Goal: Task Accomplishment & Management: Manage account settings

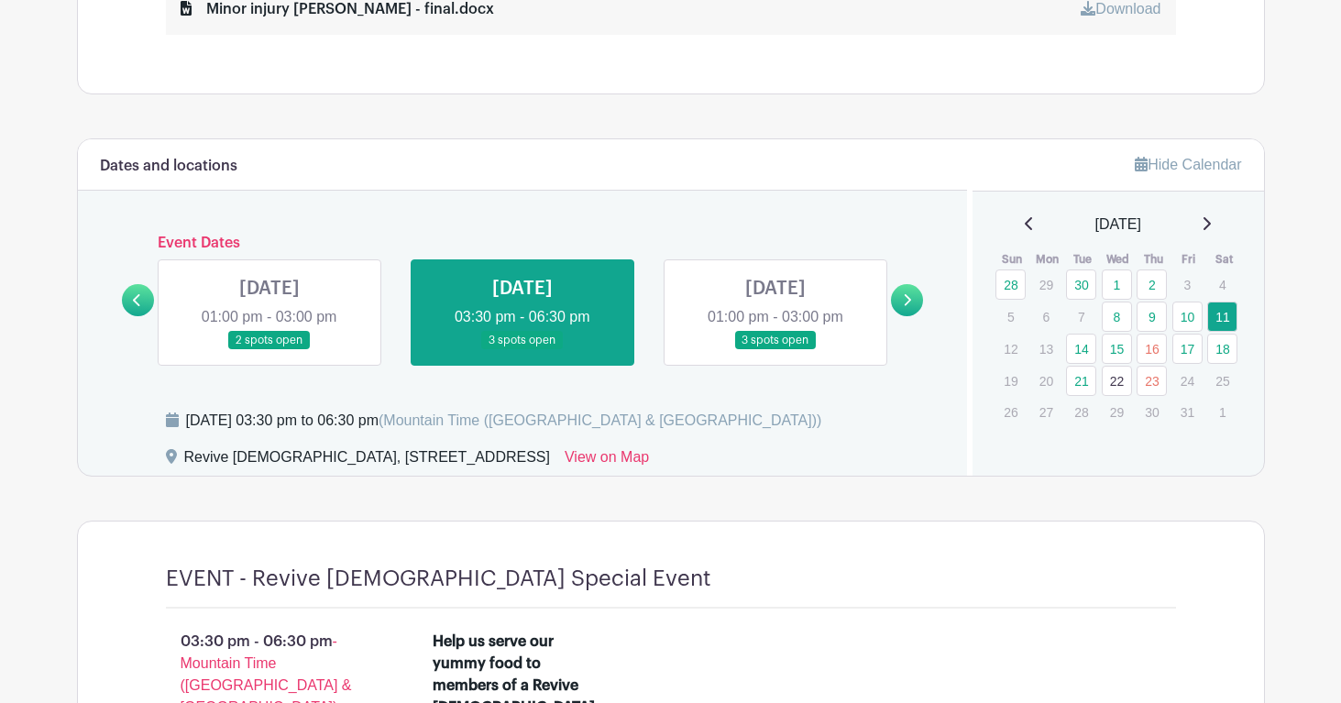
scroll to position [1007, 0]
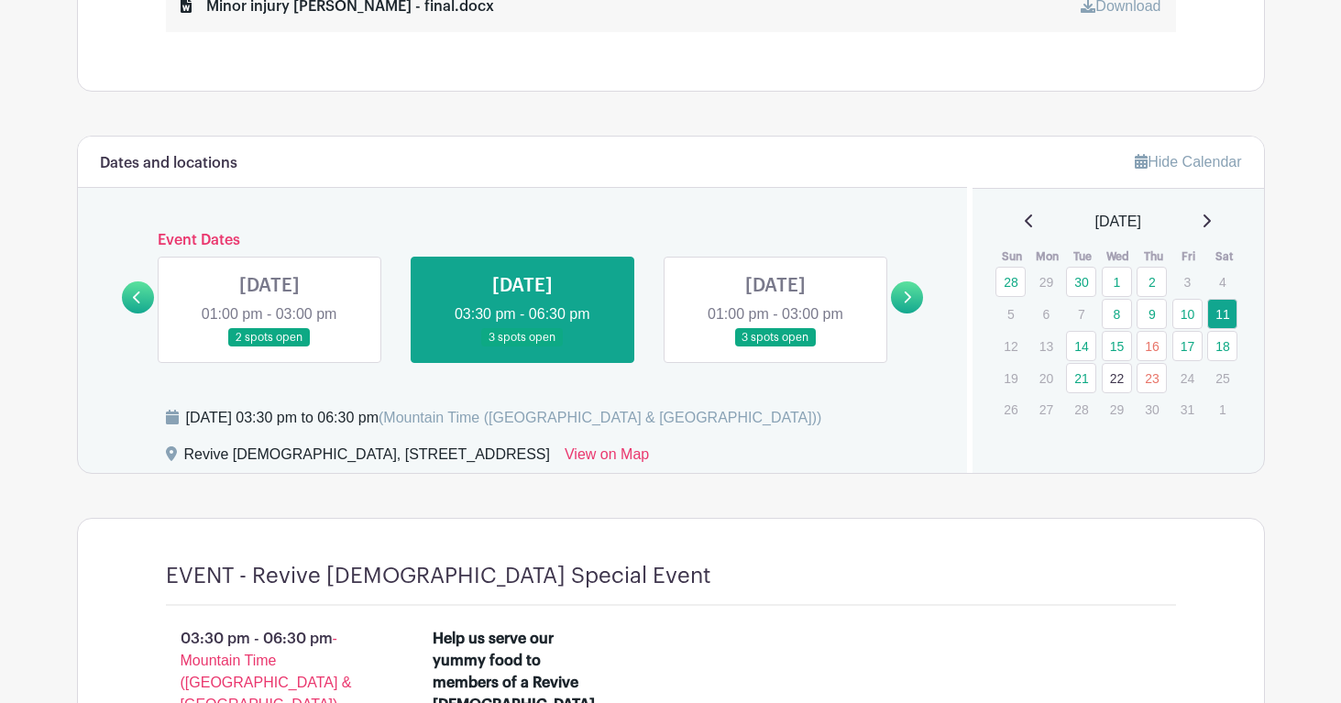
click at [270, 348] on link at bounding box center [270, 348] width 0 height 0
click at [143, 296] on link at bounding box center [138, 297] width 32 height 32
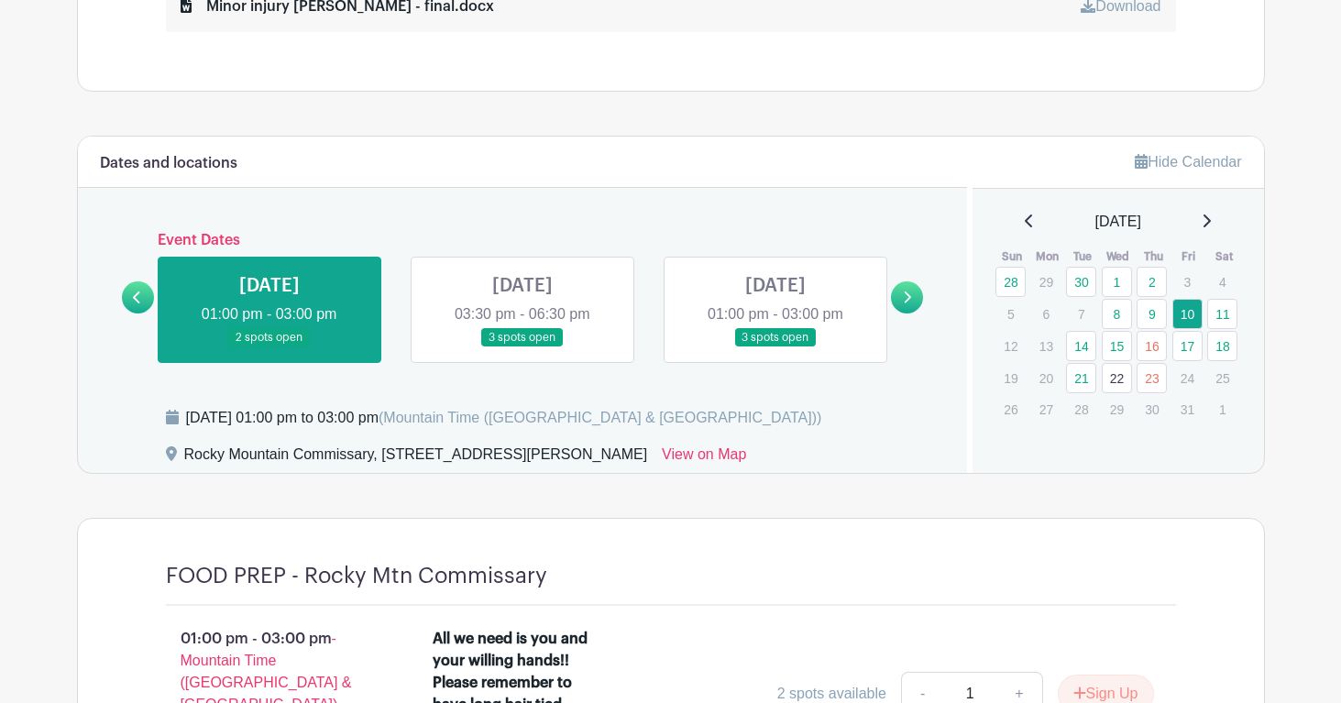
click at [138, 291] on icon at bounding box center [137, 298] width 8 height 14
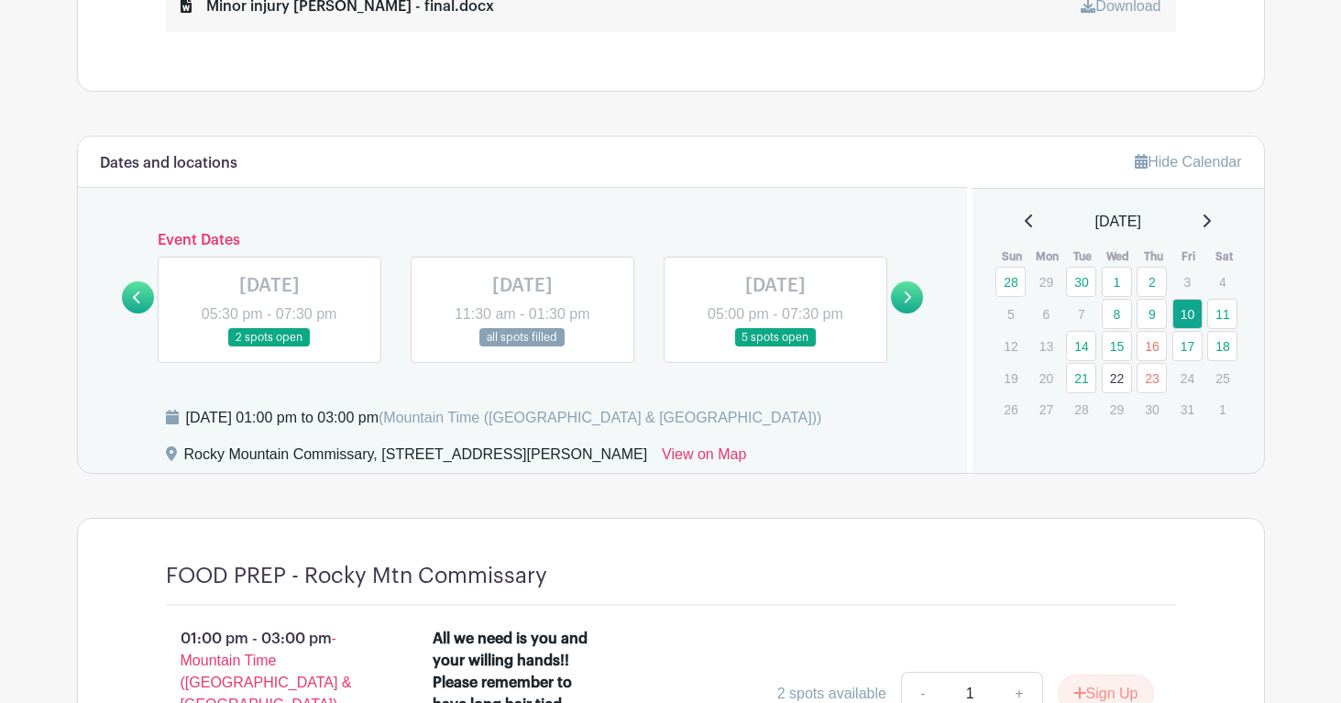
click at [911, 295] on icon at bounding box center [907, 298] width 8 height 14
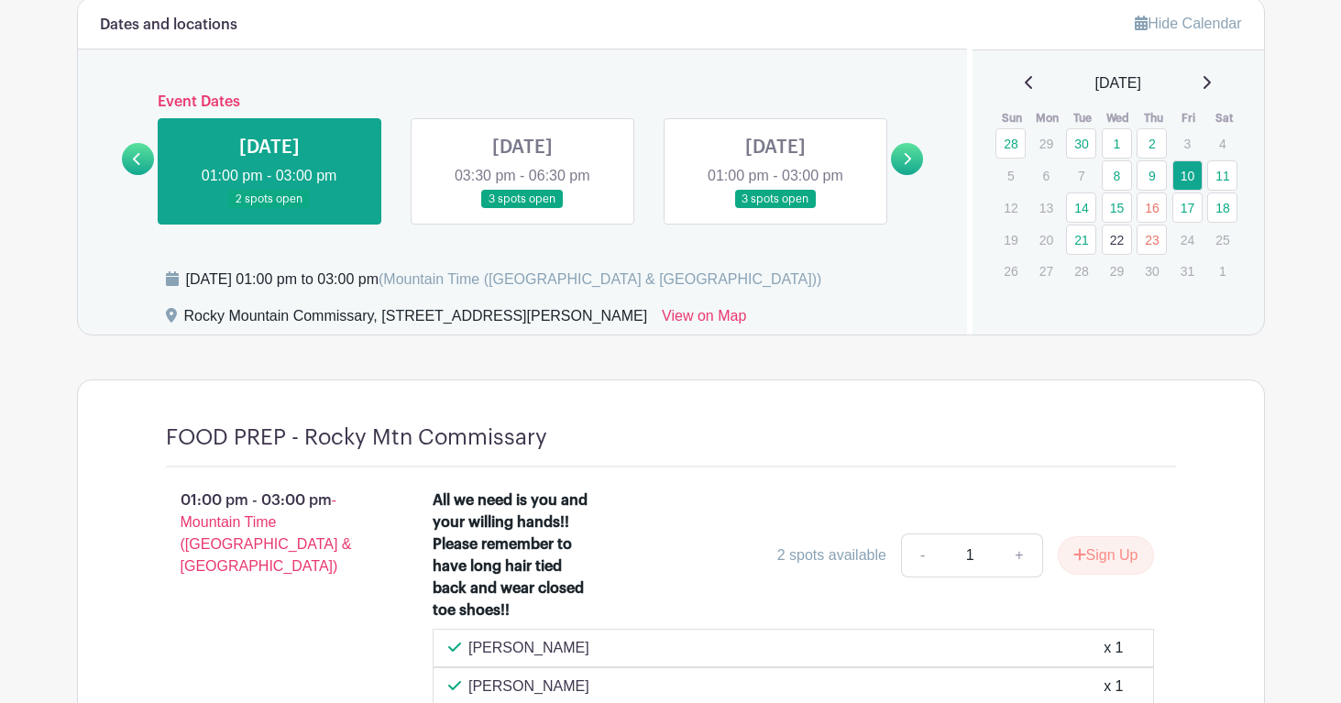
scroll to position [1140, 0]
